Goal: Task Accomplishment & Management: Use online tool/utility

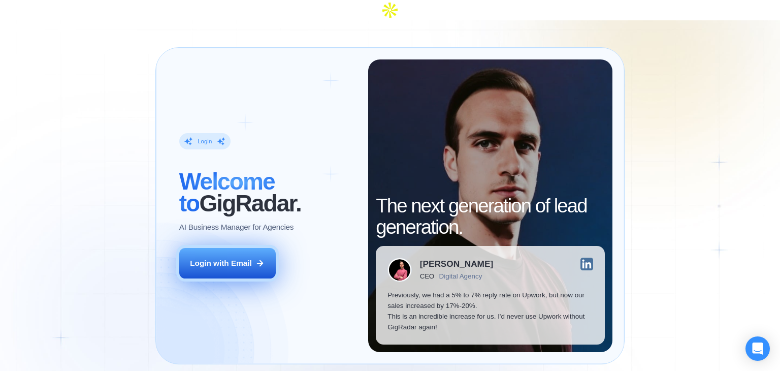
click at [234, 257] on div "Login with Email" at bounding box center [221, 262] width 62 height 11
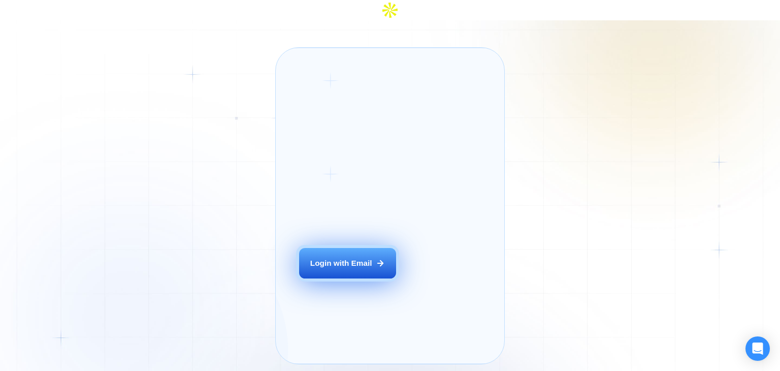
click at [348, 266] on button "Login with Email" at bounding box center [347, 263] width 96 height 30
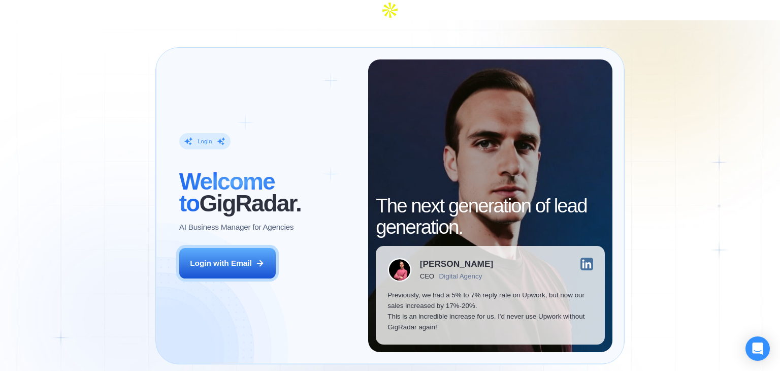
click at [432, 289] on p "Previously, we had a 5% to 7% reply rate on Upwork, but now our sales increased…" at bounding box center [490, 310] width 206 height 43
click at [430, 298] on p "Previously, we had a 5% to 7% reply rate on Upwork, but now our sales increased…" at bounding box center [490, 310] width 206 height 43
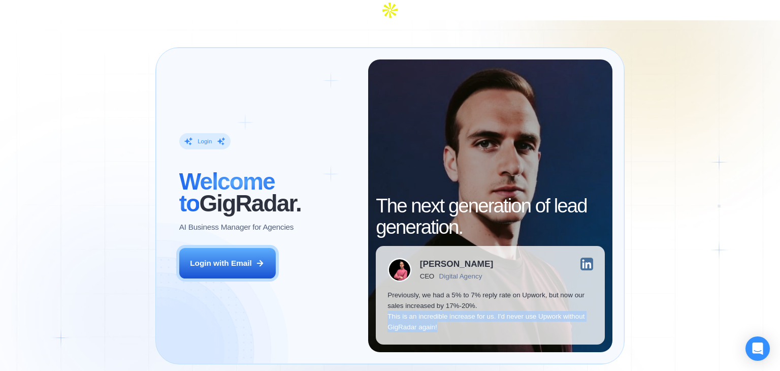
click at [430, 298] on p "Previously, we had a 5% to 7% reply rate on Upwork, but now our sales increased…" at bounding box center [490, 310] width 206 height 43
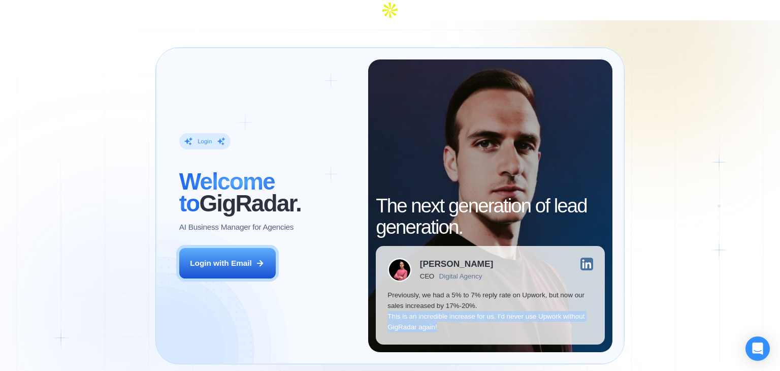
click at [430, 298] on p "Previously, we had a 5% to 7% reply rate on Upwork, but now our sales increased…" at bounding box center [490, 310] width 206 height 43
click at [582, 257] on img at bounding box center [586, 263] width 13 height 13
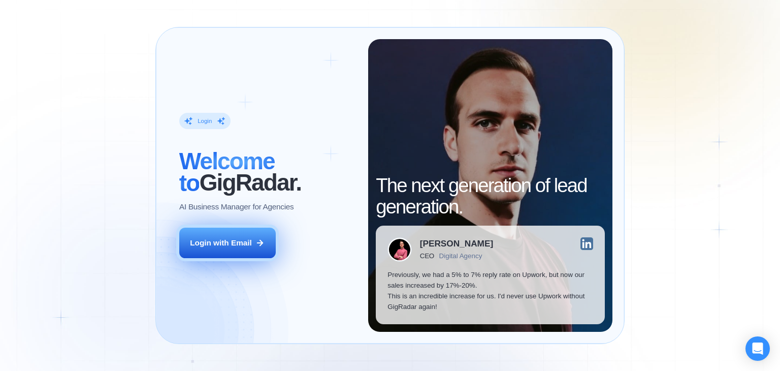
click at [248, 248] on button "Login with Email" at bounding box center [227, 242] width 96 height 30
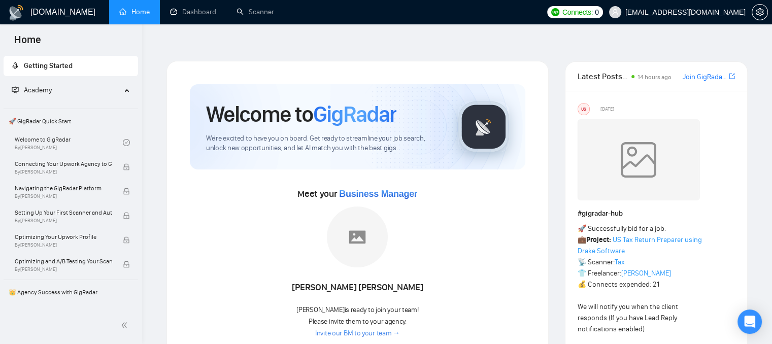
click at [374, 213] on img at bounding box center [357, 237] width 61 height 61
click at [192, 10] on link "Dashboard" at bounding box center [193, 12] width 46 height 9
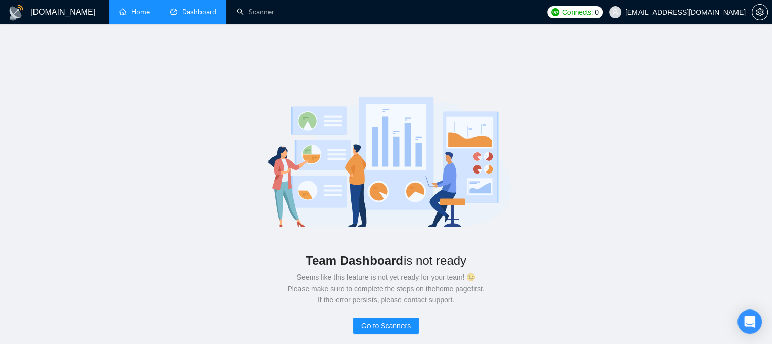
click at [148, 13] on link "Home" at bounding box center [134, 12] width 30 height 9
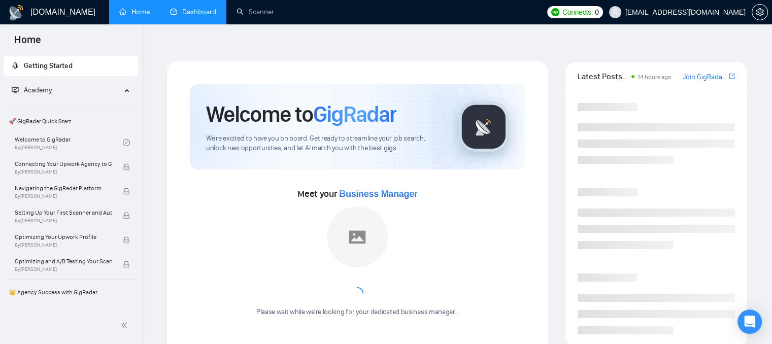
click at [204, 16] on link "Dashboard" at bounding box center [193, 12] width 46 height 9
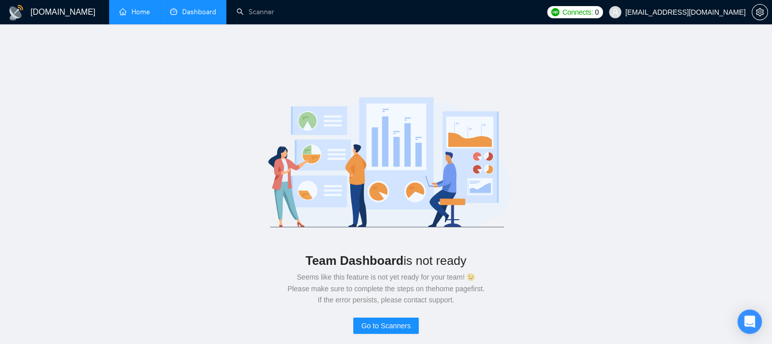
click at [144, 12] on link "Home" at bounding box center [134, 12] width 30 height 9
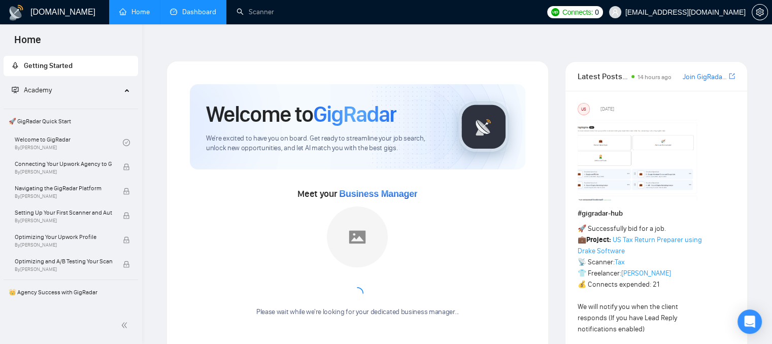
click at [114, 92] on span "Academy" at bounding box center [67, 90] width 110 height 20
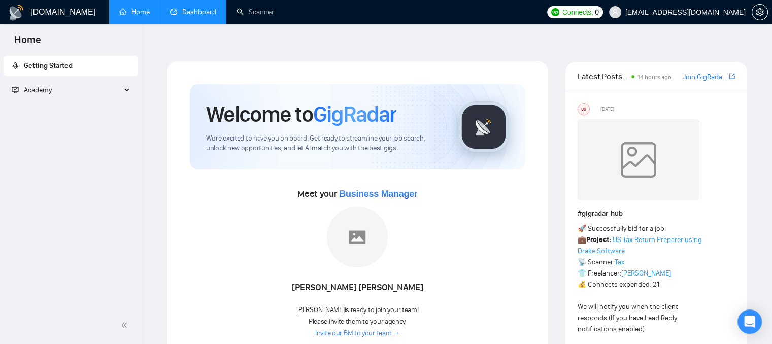
click at [120, 88] on span "Academy" at bounding box center [67, 90] width 110 height 20
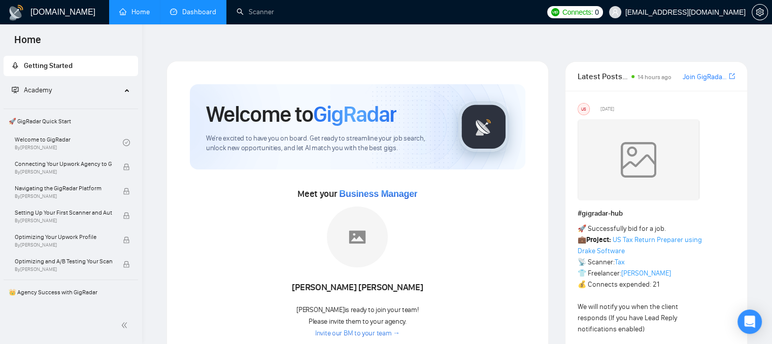
click at [115, 93] on span "Academy" at bounding box center [67, 90] width 110 height 20
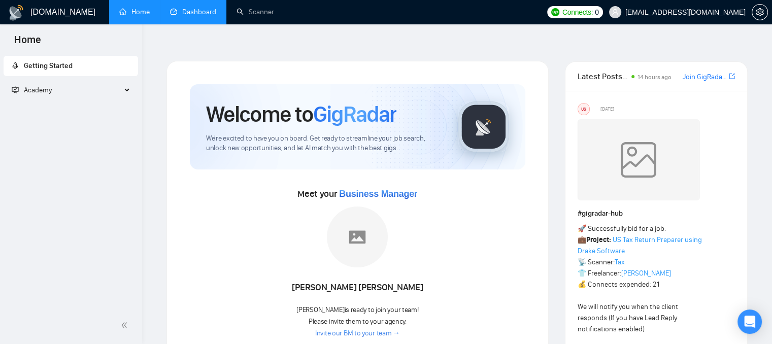
click at [115, 93] on span "Academy" at bounding box center [67, 90] width 110 height 20
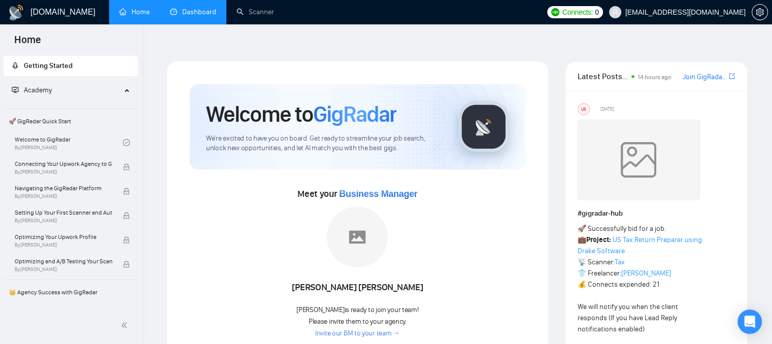
click at [70, 93] on span "Academy" at bounding box center [67, 90] width 110 height 20
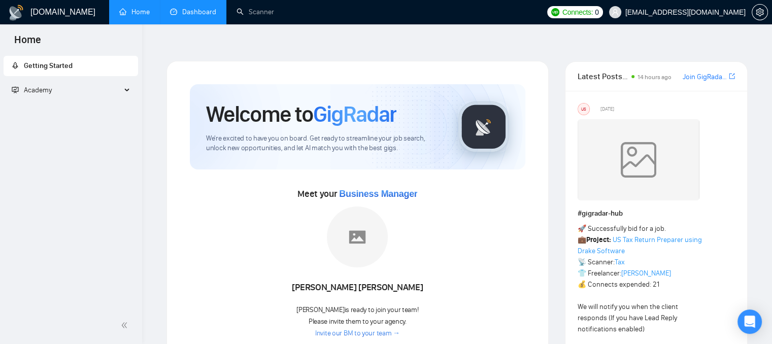
click at [96, 71] on span "Getting Started" at bounding box center [71, 66] width 118 height 20
click at [103, 70] on span "Getting Started" at bounding box center [71, 66] width 118 height 20
click at [201, 12] on link "Dashboard" at bounding box center [193, 12] width 46 height 9
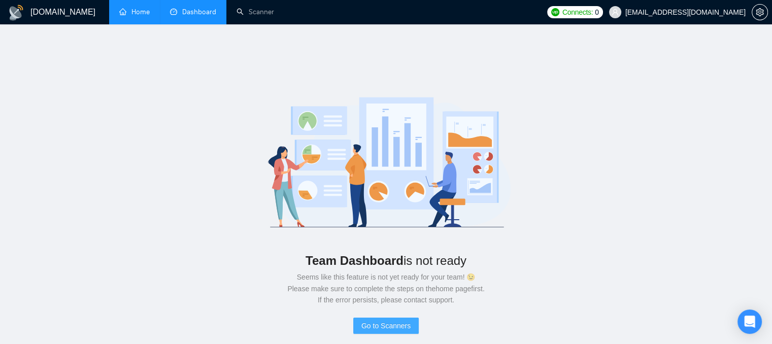
click at [386, 320] on span "Go to Scanners" at bounding box center [385, 325] width 49 height 11
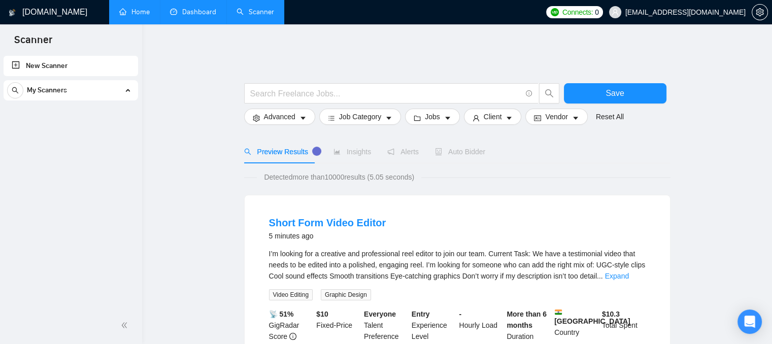
click at [105, 92] on div "My Scanners" at bounding box center [70, 90] width 127 height 20
click at [110, 90] on div "My Scanners" at bounding box center [70, 90] width 127 height 20
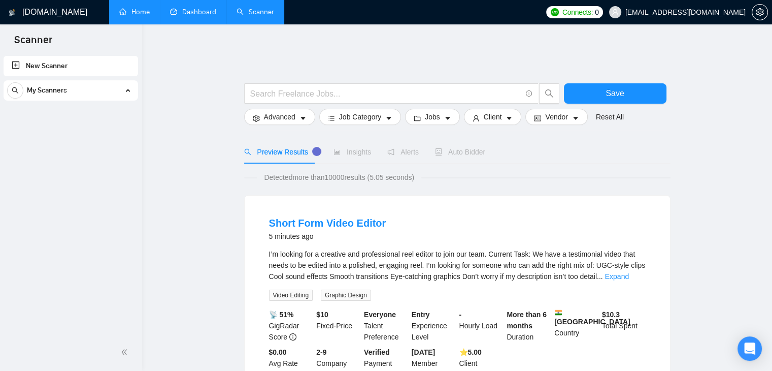
click at [51, 64] on link "New Scanner" at bounding box center [71, 66] width 118 height 20
click at [63, 72] on link "New Scanner" at bounding box center [71, 66] width 118 height 20
click at [35, 87] on span "My Scanners" at bounding box center [47, 90] width 40 height 20
click at [17, 69] on link "New Scanner" at bounding box center [71, 66] width 118 height 20
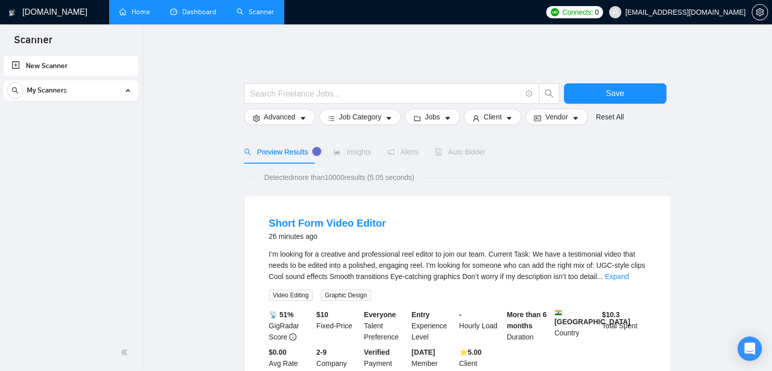
click at [143, 13] on link "Home" at bounding box center [134, 12] width 30 height 9
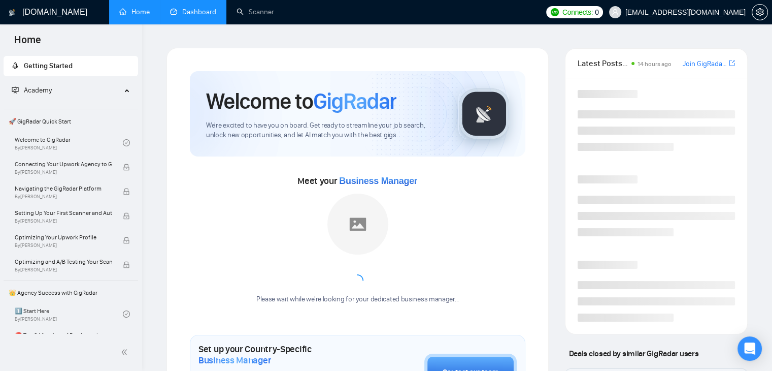
click at [185, 14] on link "Dashboard" at bounding box center [193, 12] width 46 height 9
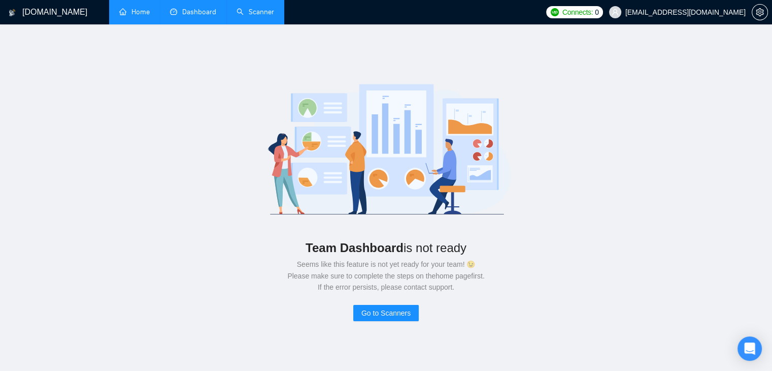
click at [249, 12] on link "Scanner" at bounding box center [256, 12] width 38 height 9
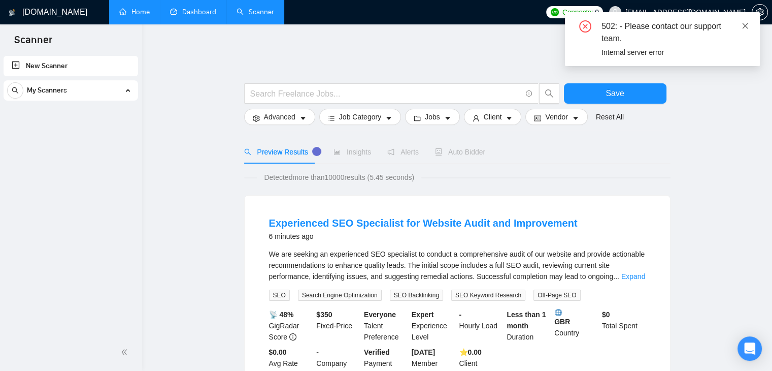
click at [745, 26] on icon "close" at bounding box center [746, 26] width 6 height 6
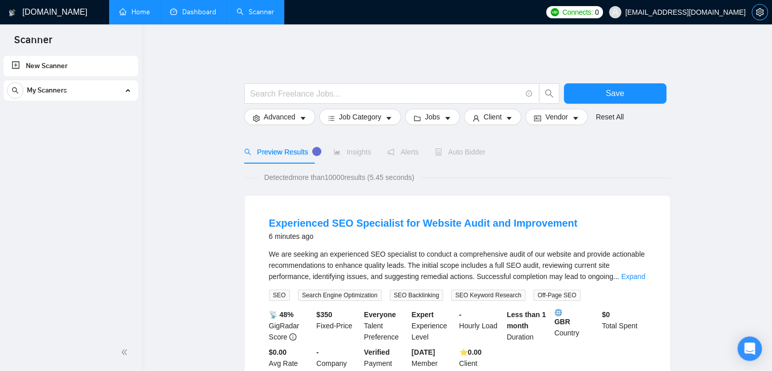
click at [758, 14] on icon "setting" at bounding box center [760, 12] width 8 height 8
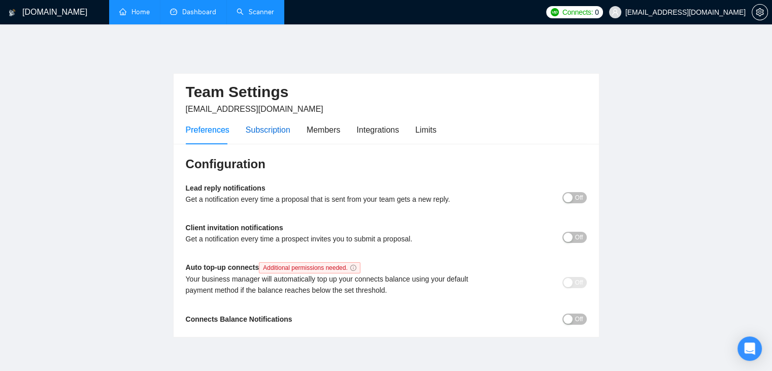
click at [272, 123] on div "Subscription" at bounding box center [268, 129] width 45 height 13
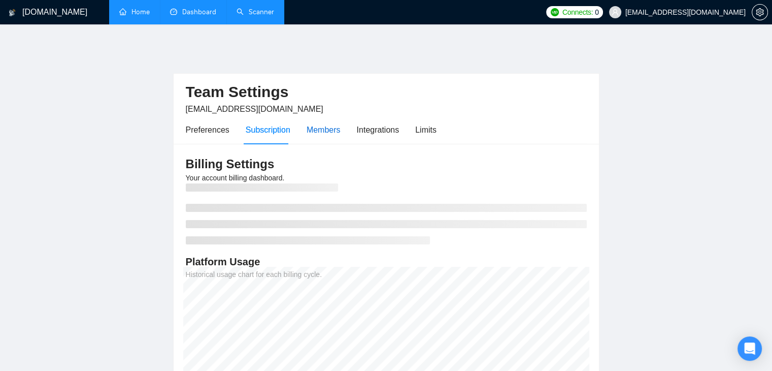
click at [314, 125] on div "Members" at bounding box center [324, 129] width 34 height 13
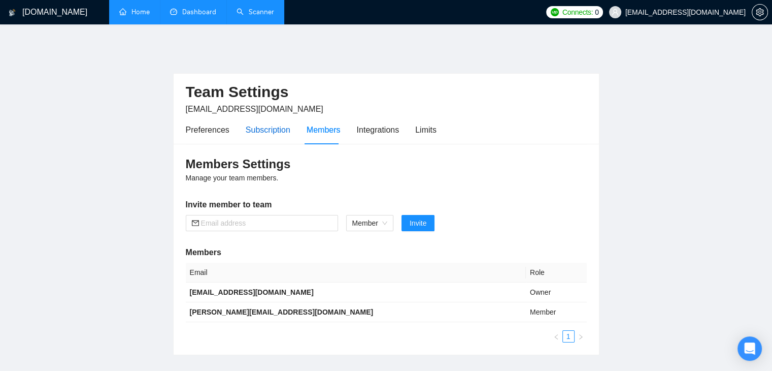
click at [274, 124] on div "Subscription" at bounding box center [268, 129] width 45 height 13
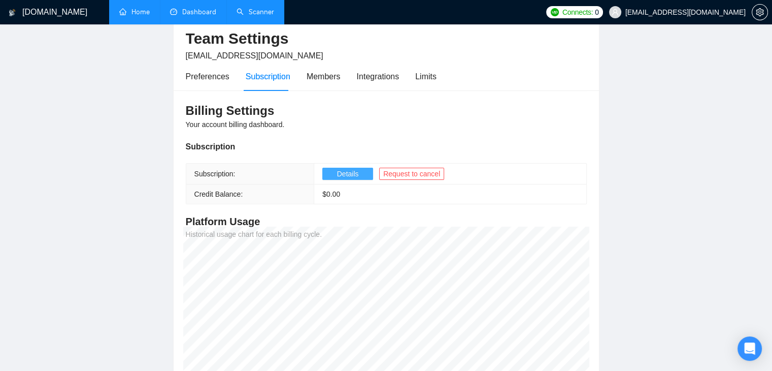
scroll to position [47, 0]
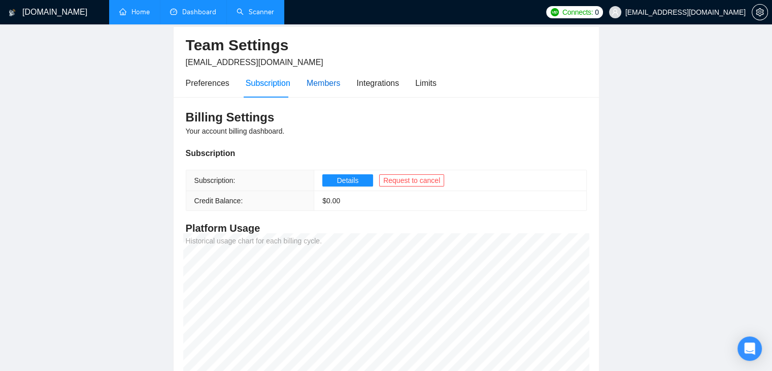
click at [319, 77] on div "Members" at bounding box center [324, 83] width 34 height 13
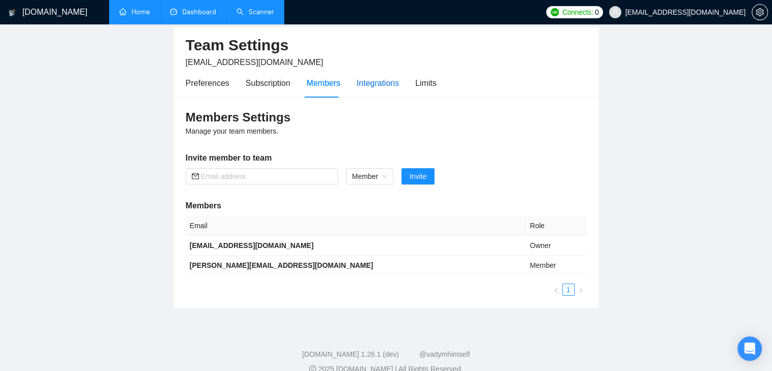
click at [378, 80] on div "Integrations" at bounding box center [378, 83] width 43 height 13
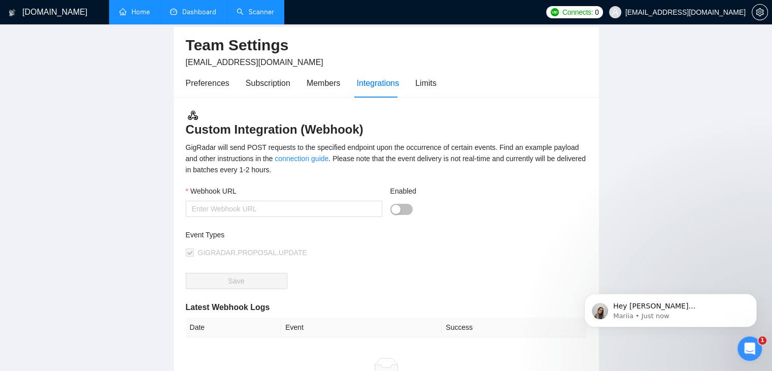
click at [554, 248] on div "Event Types GIGRADAR.PROPOSAL.UPDATE" at bounding box center [386, 251] width 401 height 44
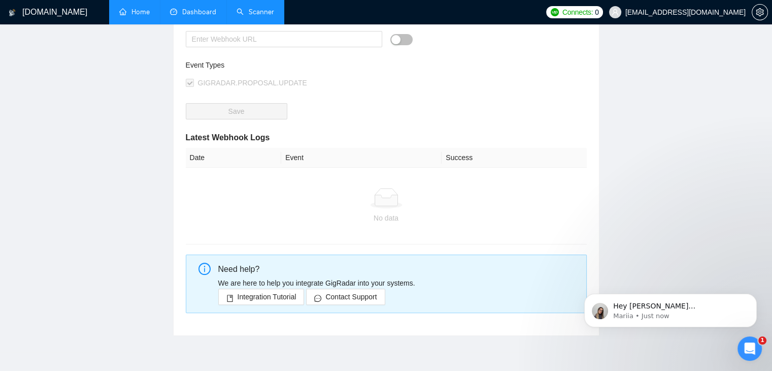
scroll to position [218, 0]
click at [460, 146] on th "Success" at bounding box center [514, 156] width 145 height 20
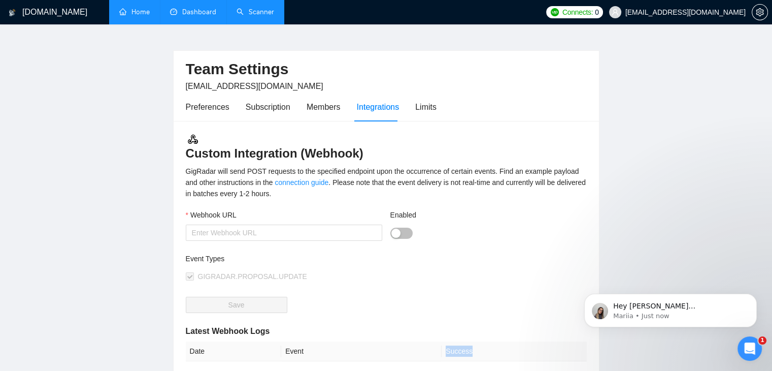
scroll to position [22, 0]
click at [465, 175] on div "GigRadar will send POST requests to the specified endpoint upon the occurrence …" at bounding box center [386, 184] width 401 height 34
click at [464, 167] on div "GigRadar will send POST requests to the specified endpoint upon the occurrence …" at bounding box center [386, 184] width 401 height 34
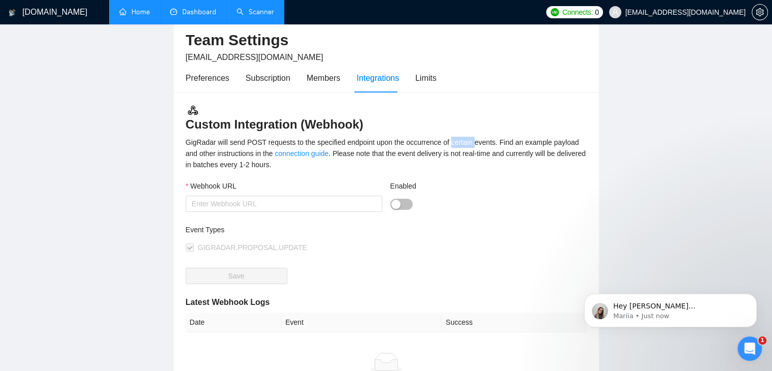
scroll to position [51, 0]
click at [509, 149] on div "GigRadar will send POST requests to the specified endpoint upon the occurrence …" at bounding box center [386, 155] width 401 height 34
click at [490, 149] on div "GigRadar will send POST requests to the specified endpoint upon the occurrence …" at bounding box center [386, 155] width 401 height 34
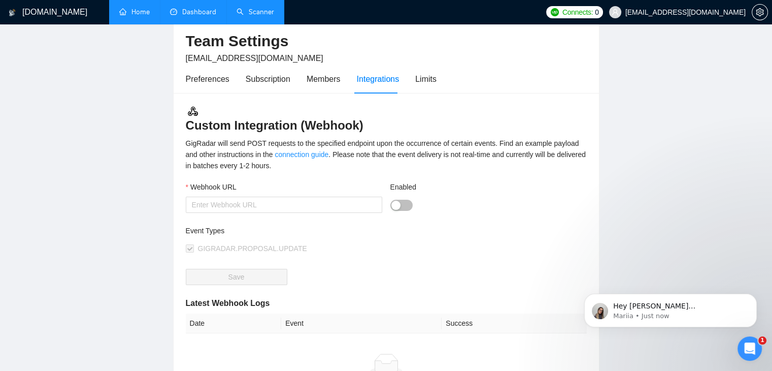
click at [466, 149] on div "GigRadar will send POST requests to the specified endpoint upon the occurrence …" at bounding box center [386, 155] width 401 height 34
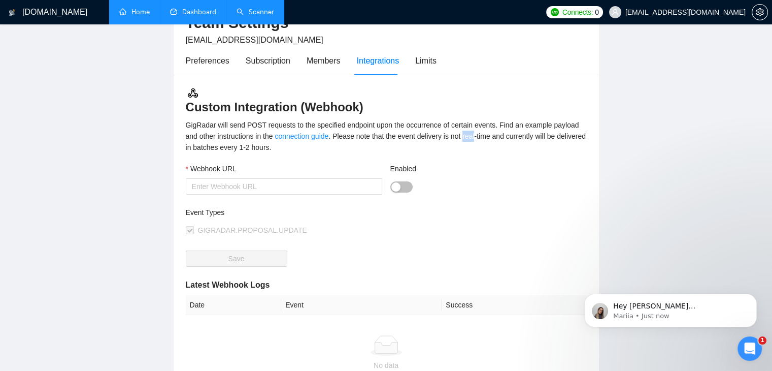
scroll to position [0, 0]
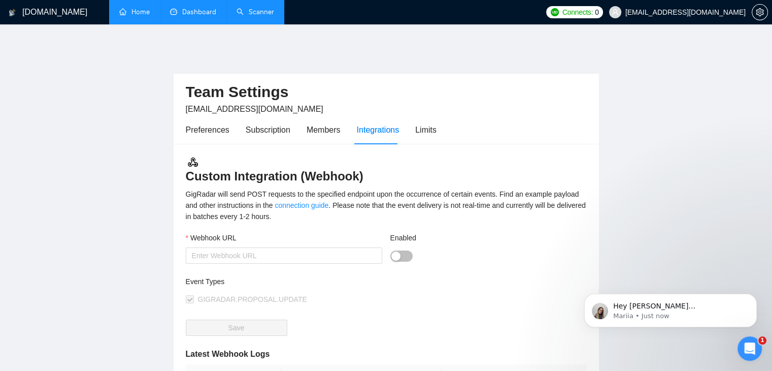
click at [489, 188] on div "GigRadar will send POST requests to the specified endpoint upon the occurrence …" at bounding box center [386, 205] width 401 height 34
click at [418, 123] on div "Limits" at bounding box center [425, 129] width 21 height 13
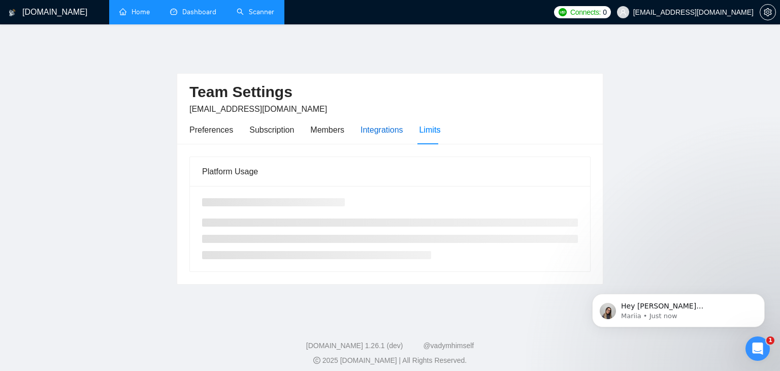
click at [381, 124] on div "Integrations" at bounding box center [381, 129] width 43 height 13
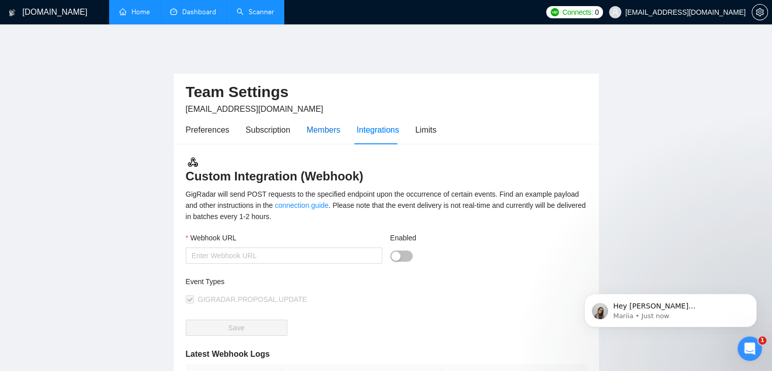
click at [308, 123] on div "Members" at bounding box center [324, 129] width 34 height 13
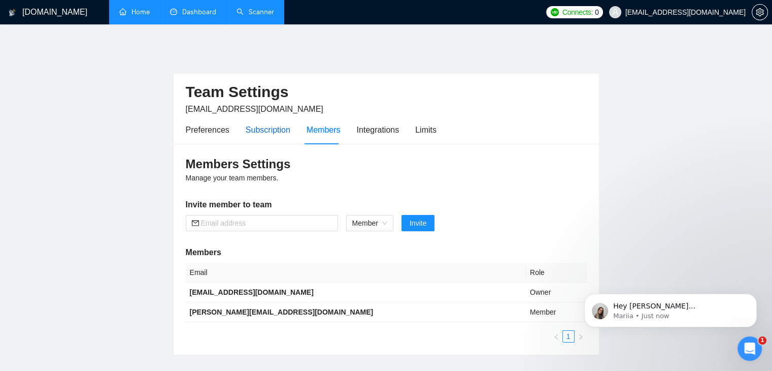
click at [276, 123] on div "Subscription" at bounding box center [268, 129] width 45 height 13
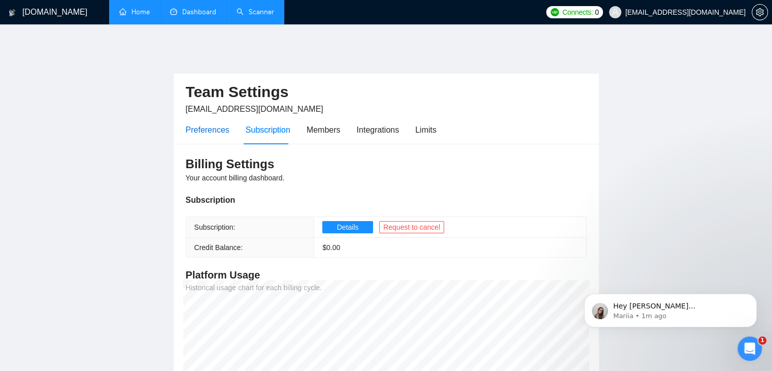
click at [207, 127] on div "Preferences" at bounding box center [208, 129] width 44 height 13
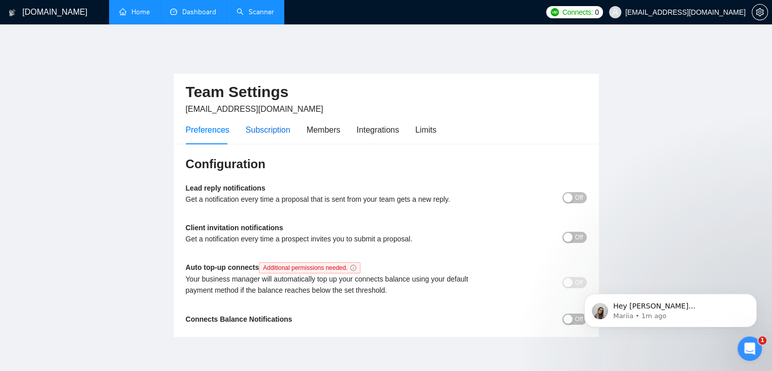
click at [271, 126] on div "Subscription" at bounding box center [268, 129] width 45 height 13
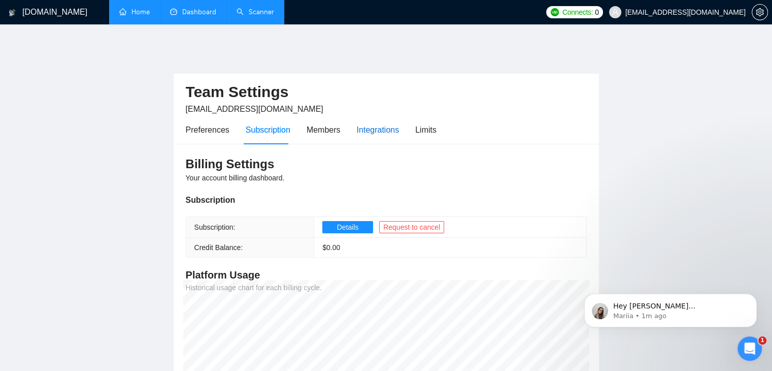
click at [379, 123] on div "Integrations" at bounding box center [378, 129] width 43 height 13
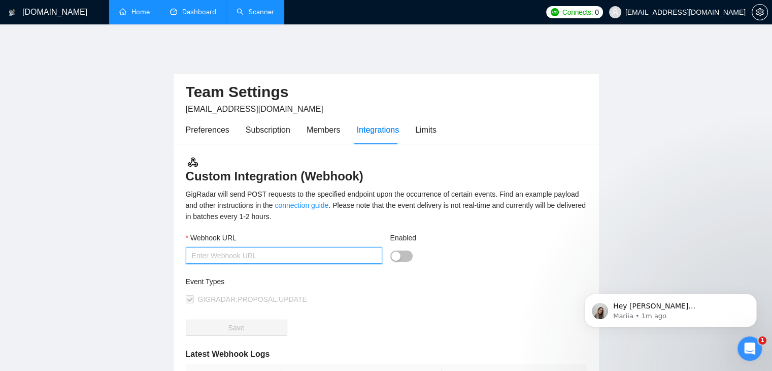
click at [291, 255] on input "Webhook URL" at bounding box center [284, 255] width 196 height 16
click at [197, 16] on link "Dashboard" at bounding box center [193, 12] width 46 height 9
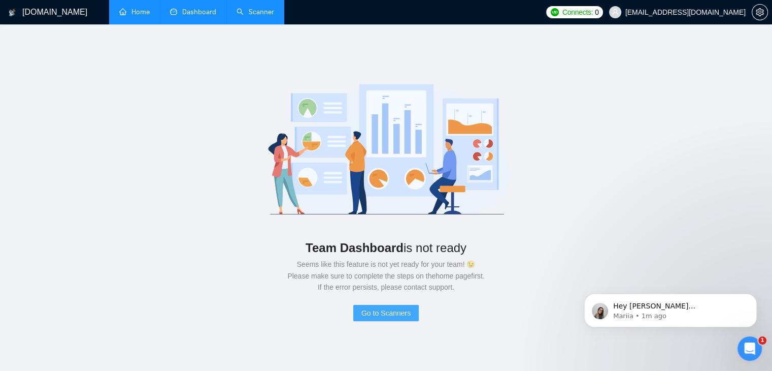
click at [371, 310] on span "Go to Scanners" at bounding box center [385, 312] width 49 height 11
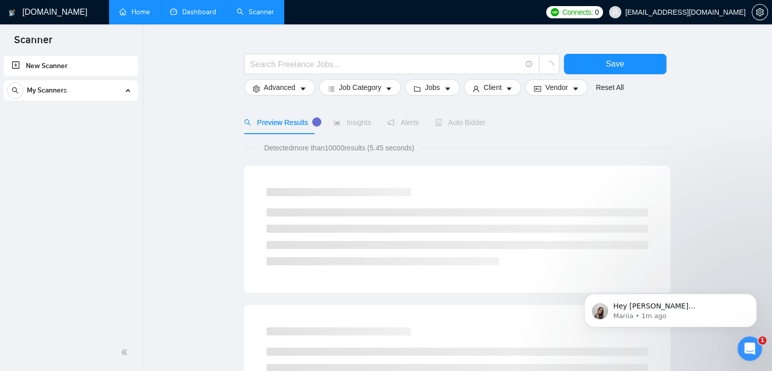
scroll to position [30, 0]
click at [45, 72] on link "New Scanner" at bounding box center [71, 66] width 118 height 20
click at [26, 63] on link "New Scanner" at bounding box center [71, 66] width 118 height 20
